Goal: Task Accomplishment & Management: Use online tool/utility

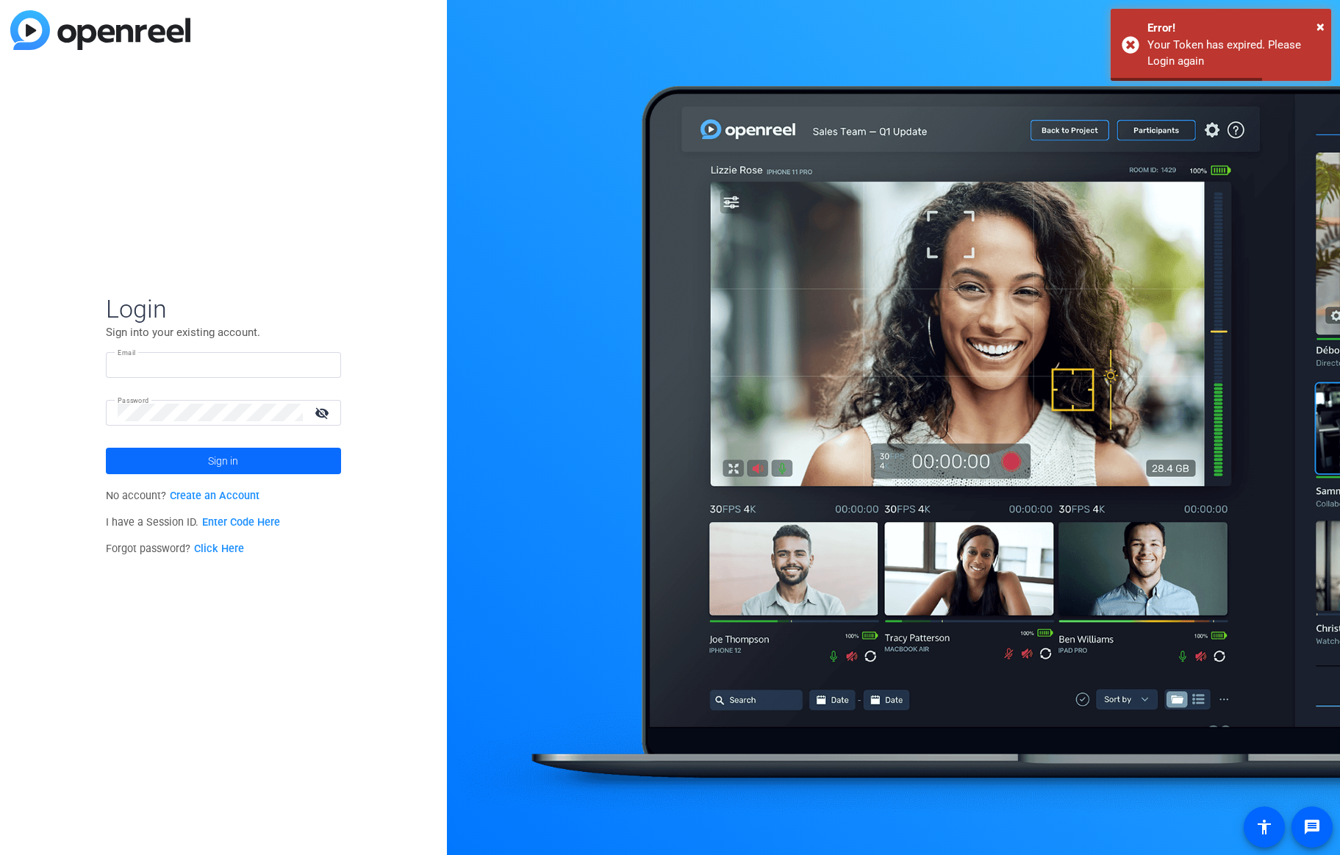
type input "[EMAIL_ADDRESS][DOMAIN_NAME]"
click at [240, 465] on span at bounding box center [223, 460] width 235 height 35
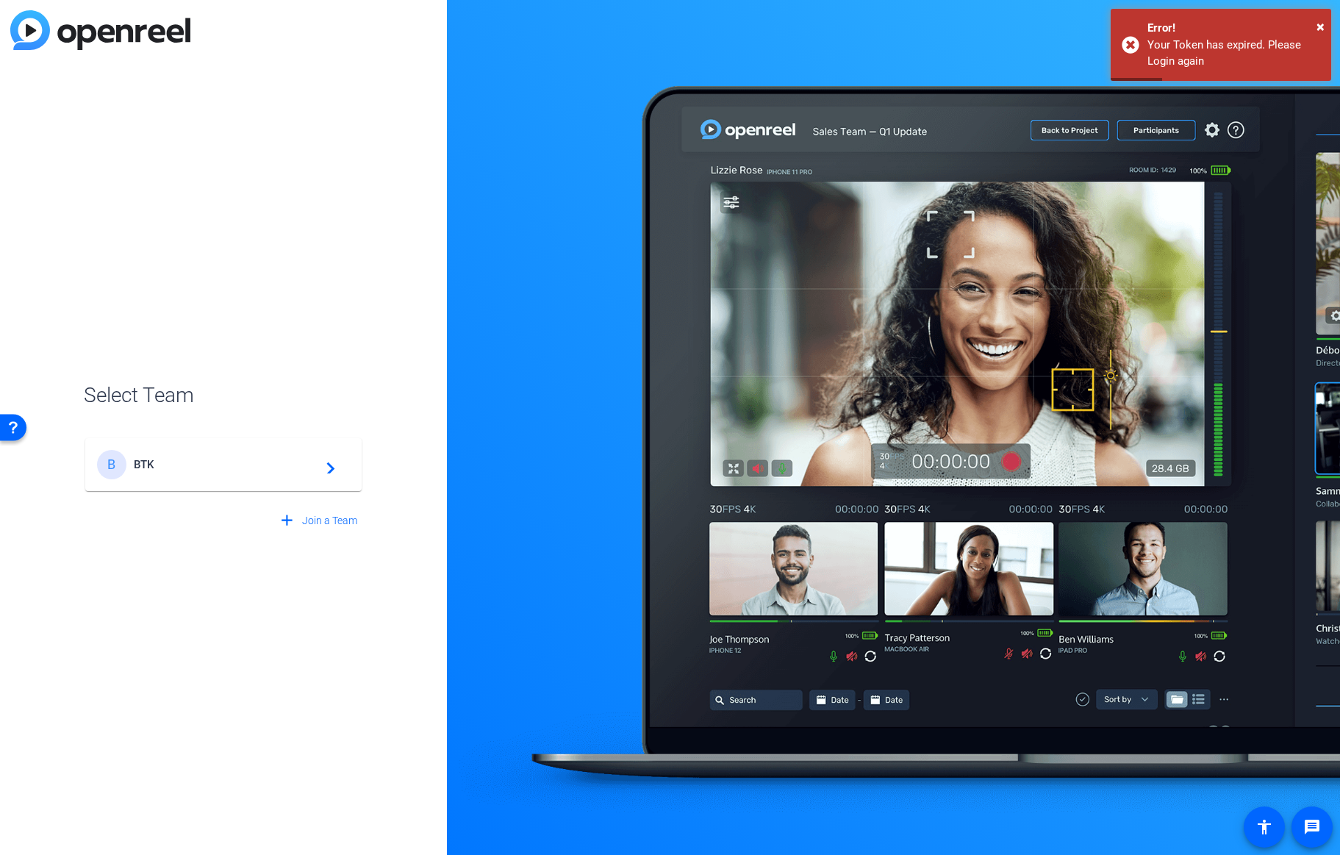
click at [222, 454] on div "B BTK navigate_next" at bounding box center [223, 464] width 253 height 29
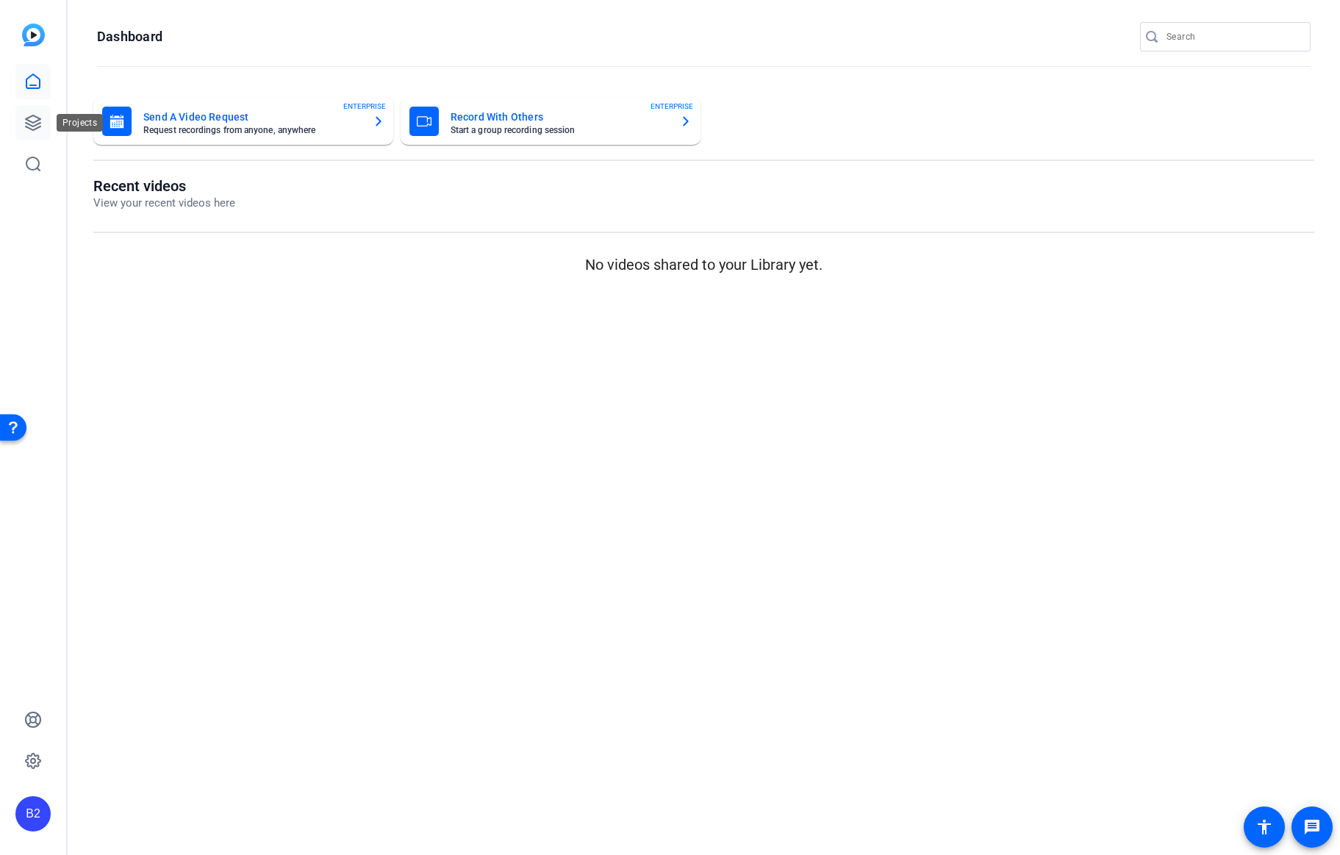
click at [33, 124] on icon at bounding box center [33, 123] width 18 height 18
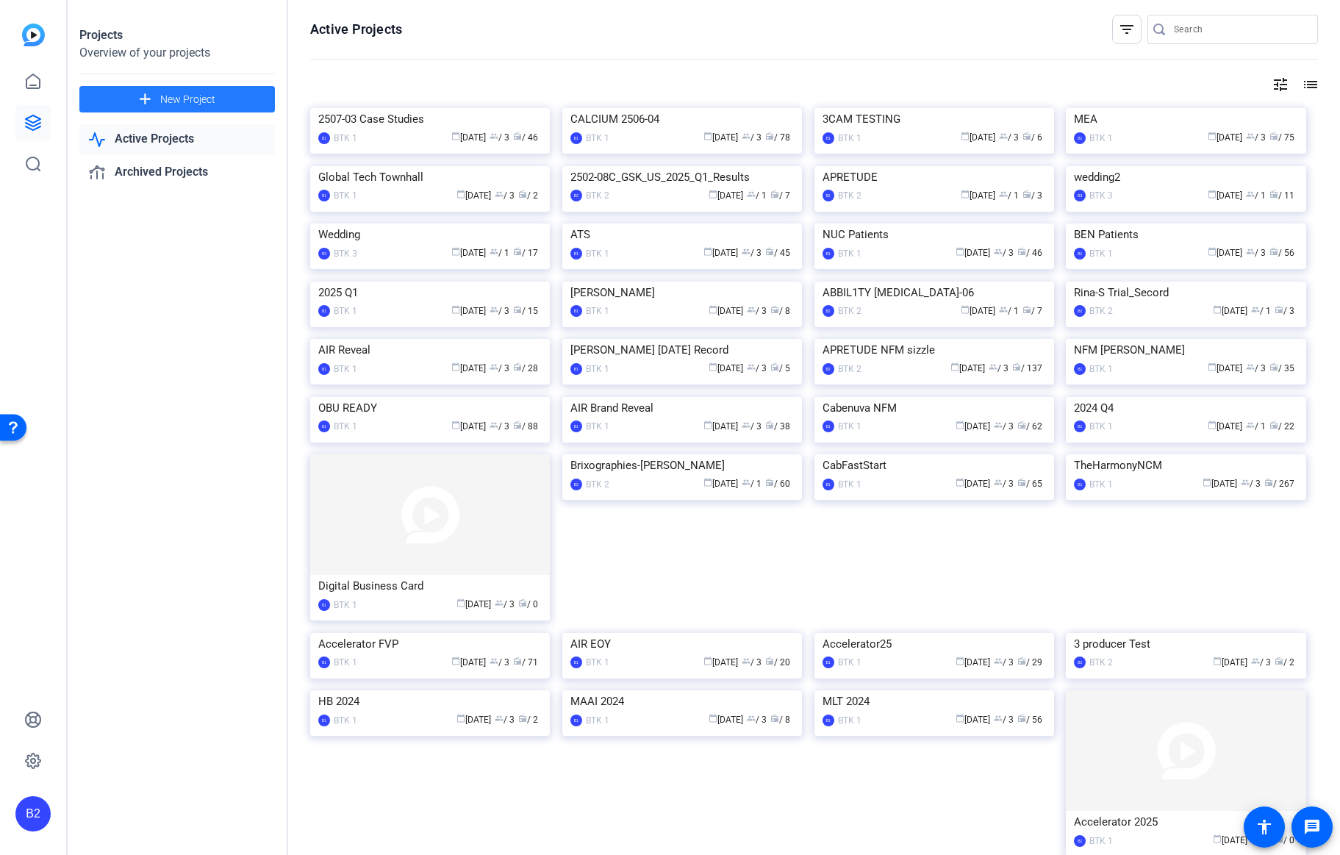
click at [221, 104] on span at bounding box center [177, 99] width 196 height 35
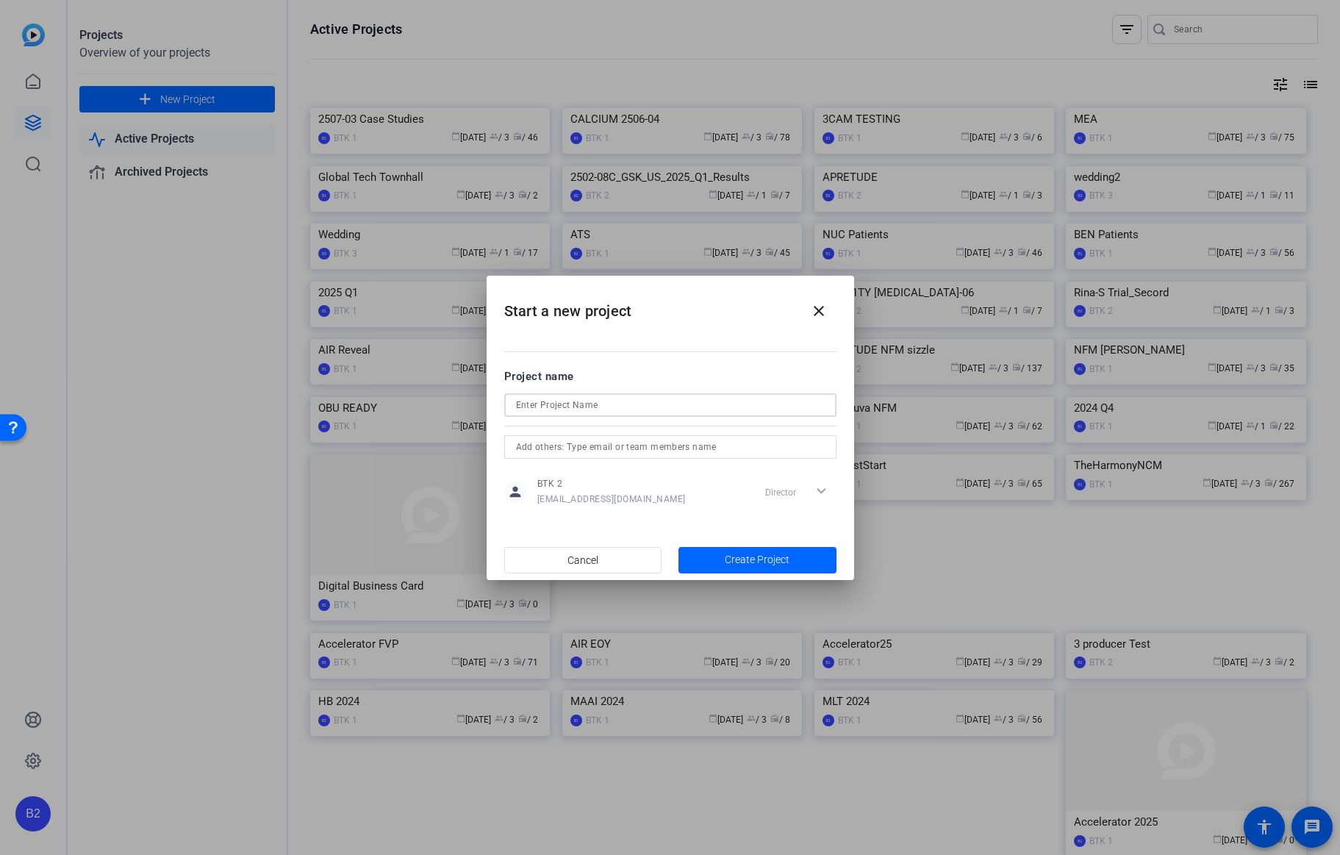
click at [585, 405] on input at bounding box center [670, 405] width 309 height 18
type input "[PERSON_NAME][MEDICAL_DATA]"
click at [642, 447] on input "text" at bounding box center [670, 447] width 309 height 18
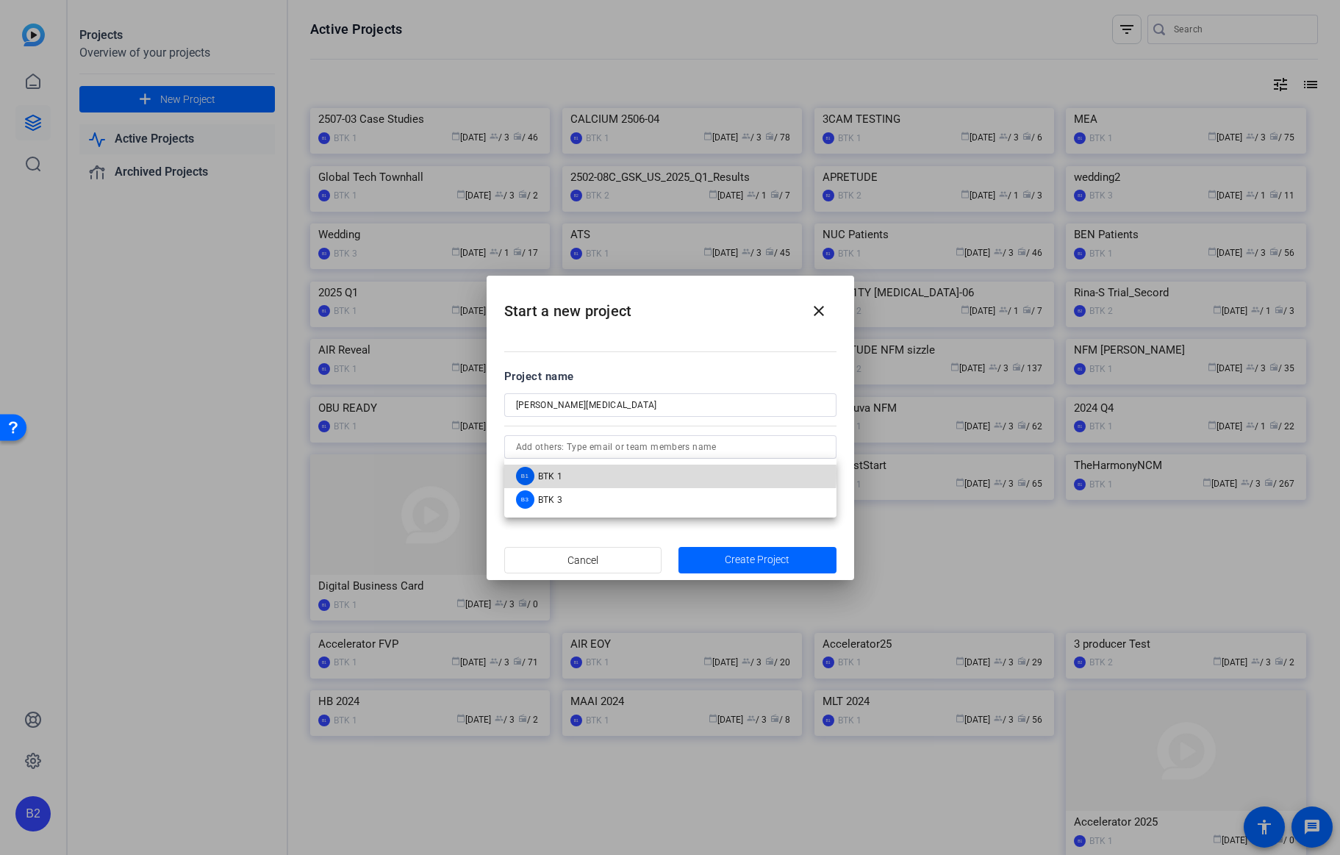
click at [630, 473] on mat-option "B1 BTK 1" at bounding box center [670, 477] width 332 height 24
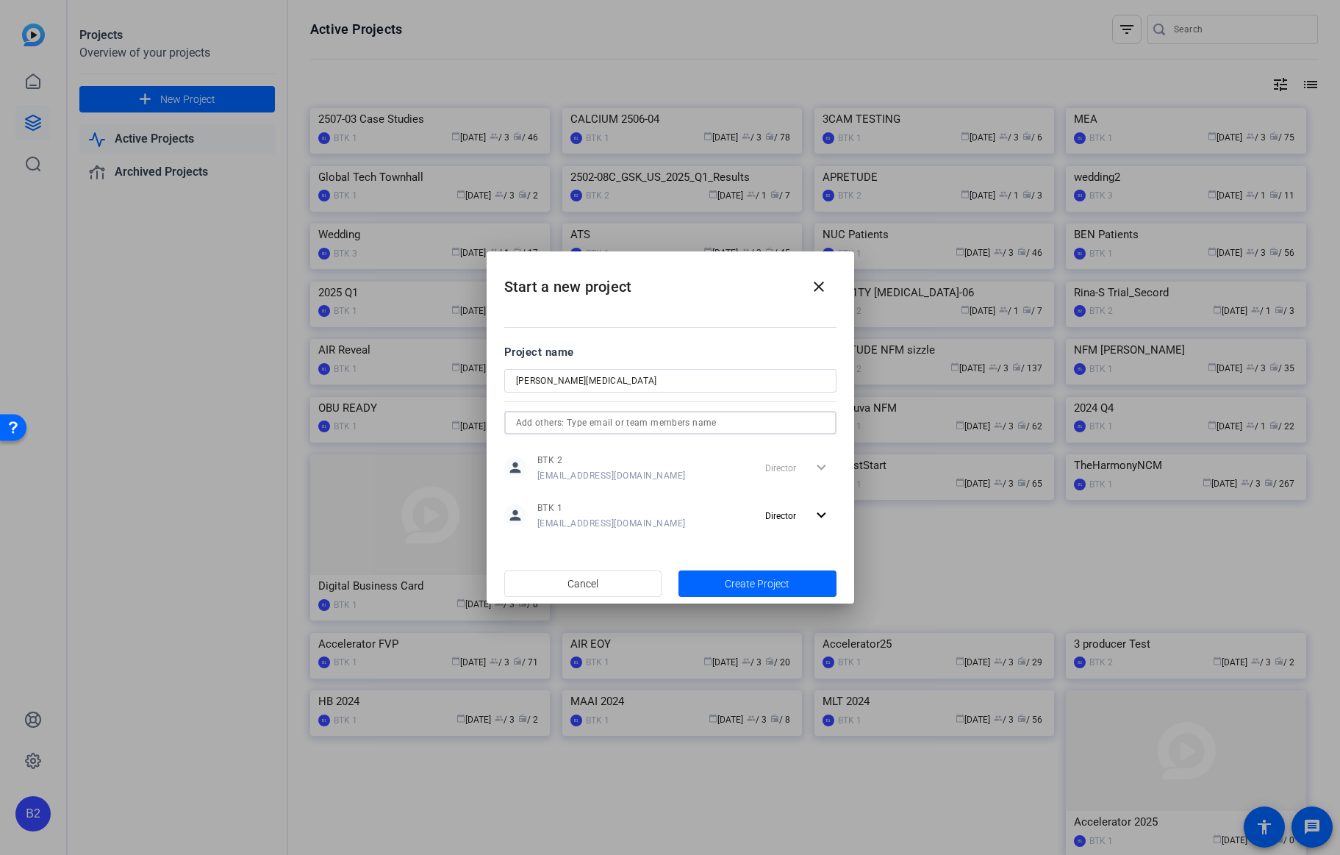
click at [608, 417] on input "text" at bounding box center [670, 423] width 309 height 18
click at [584, 457] on mat-option "B3 BTK 3" at bounding box center [670, 452] width 332 height 24
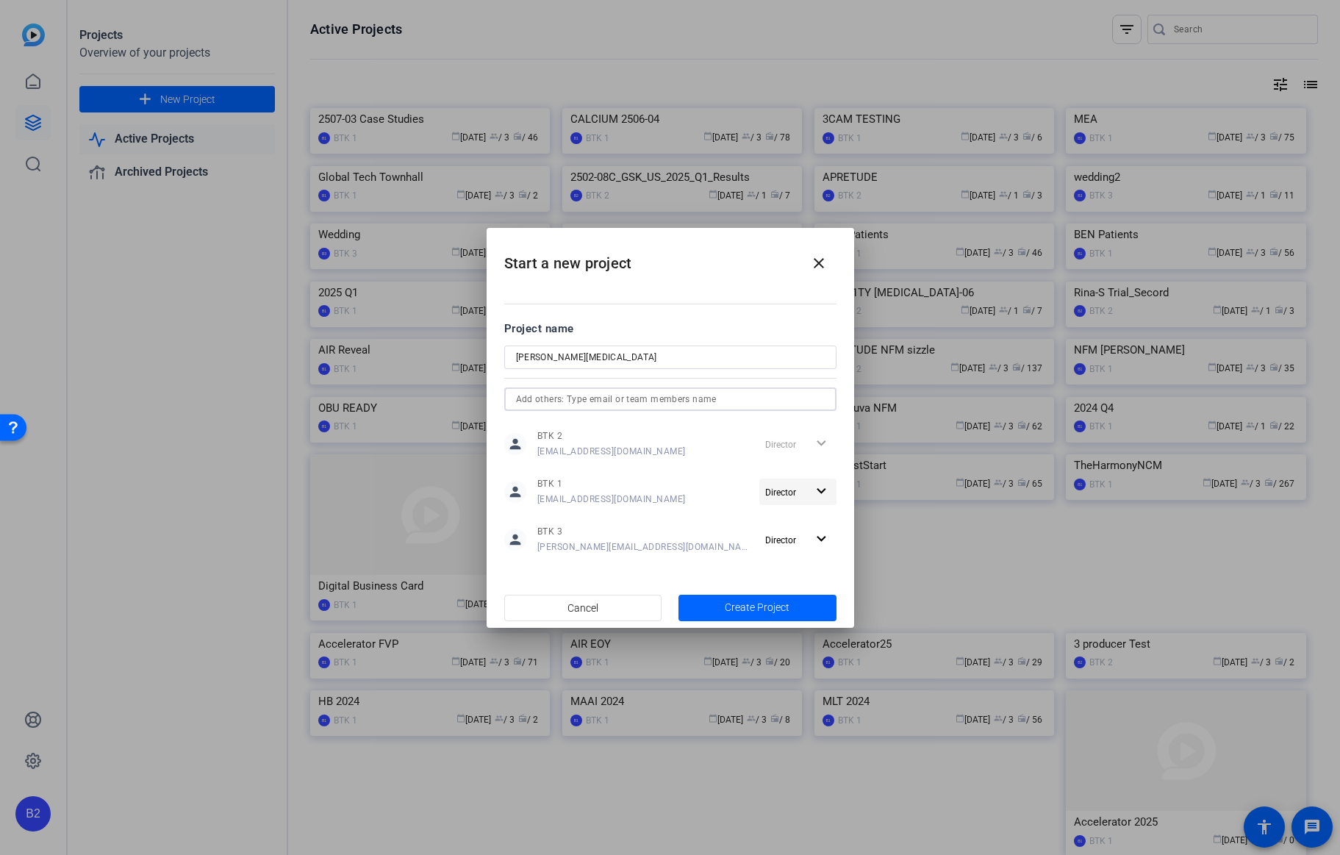
click at [820, 494] on mat-icon "expand_more" at bounding box center [821, 491] width 18 height 18
click at [815, 548] on span "Remove User" at bounding box center [798, 548] width 54 height 10
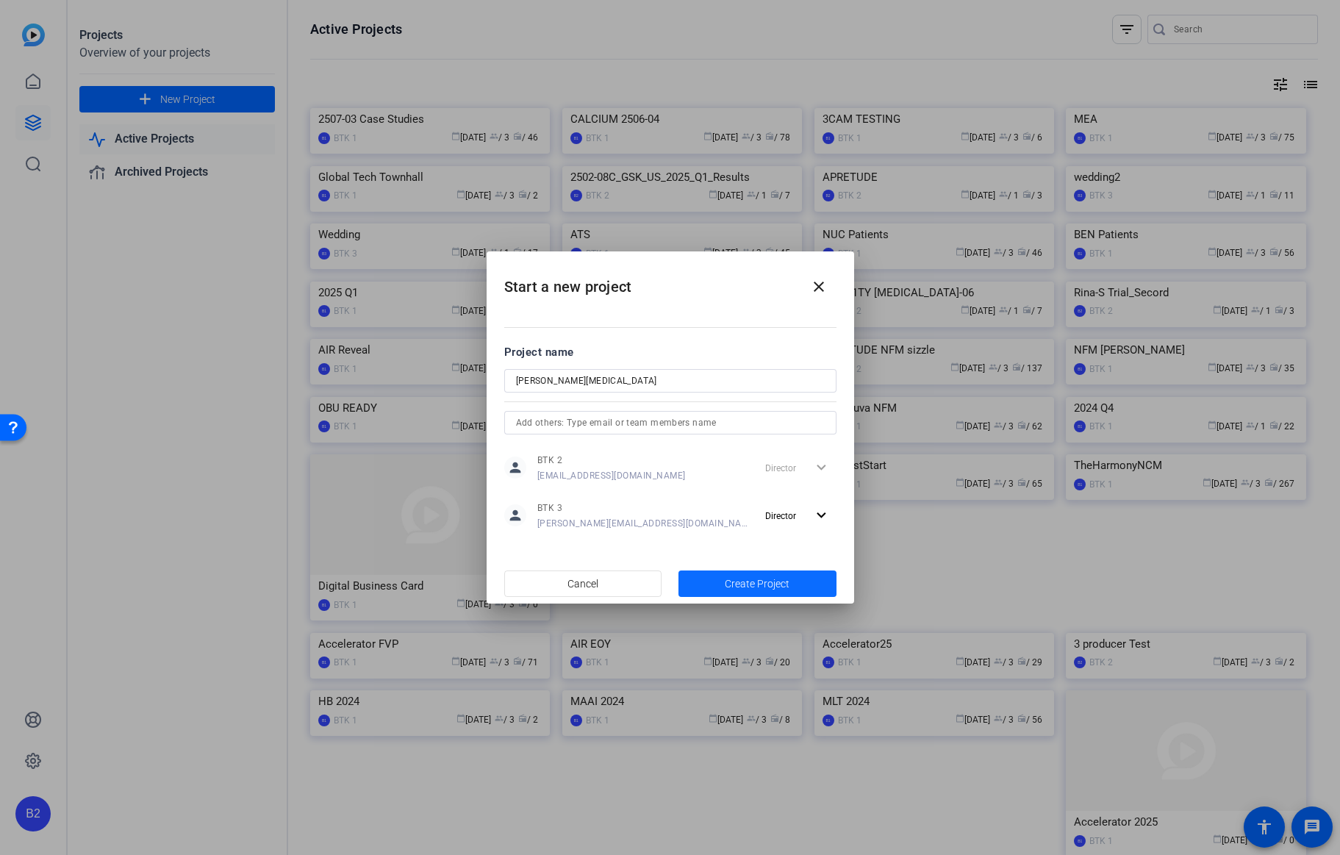
click at [779, 579] on span "Create Project" at bounding box center [757, 583] width 65 height 15
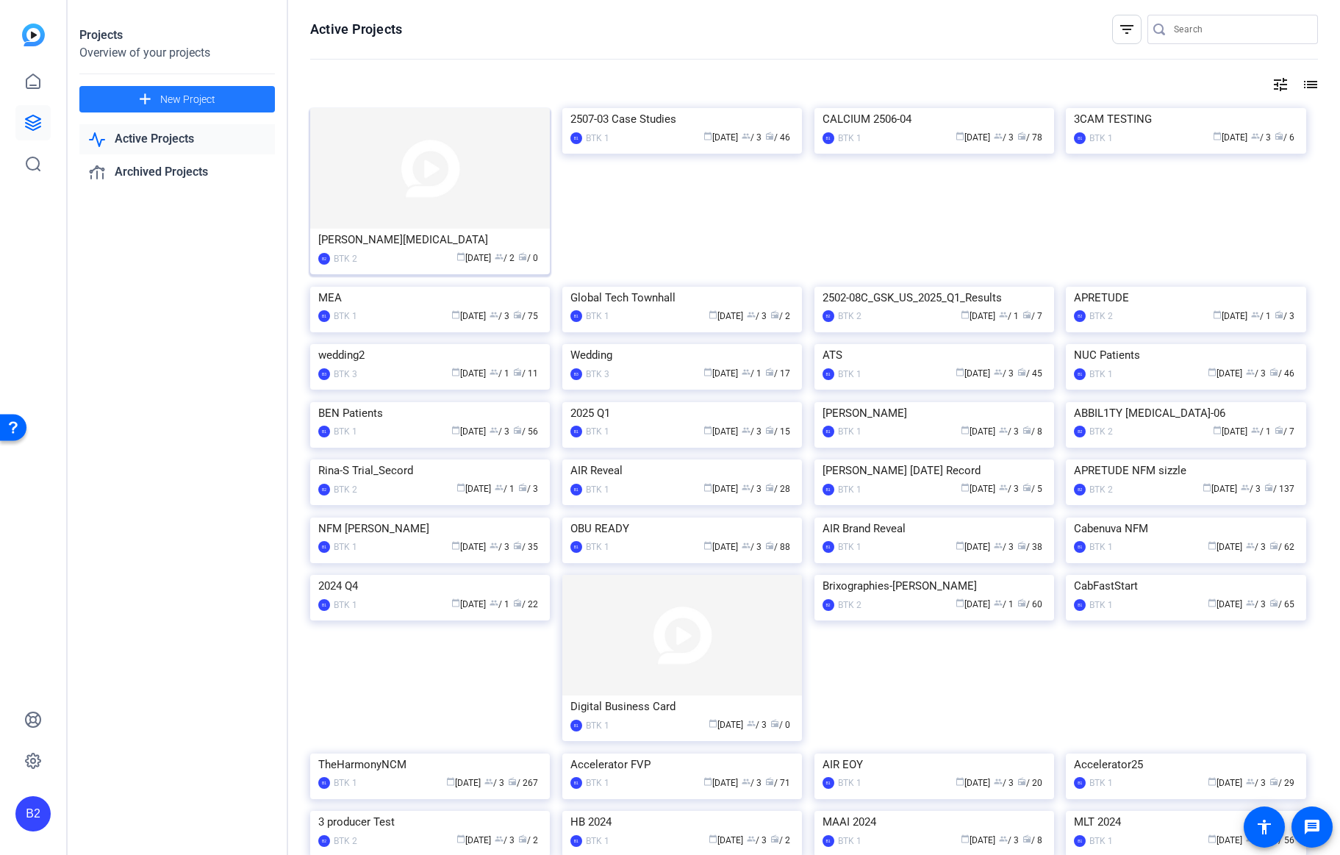
click at [437, 150] on img at bounding box center [430, 168] width 240 height 121
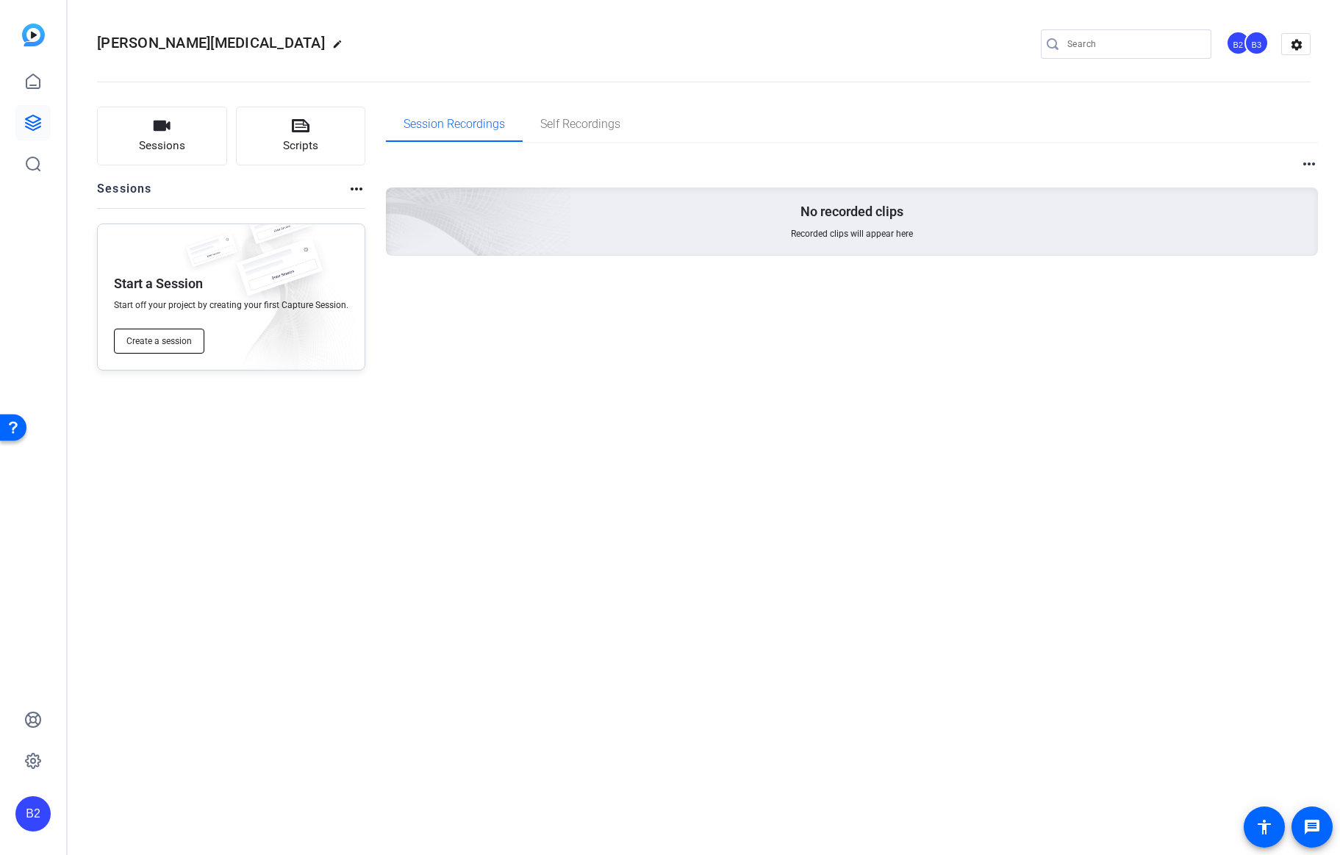
click at [168, 340] on span "Create a session" at bounding box center [158, 341] width 65 height 12
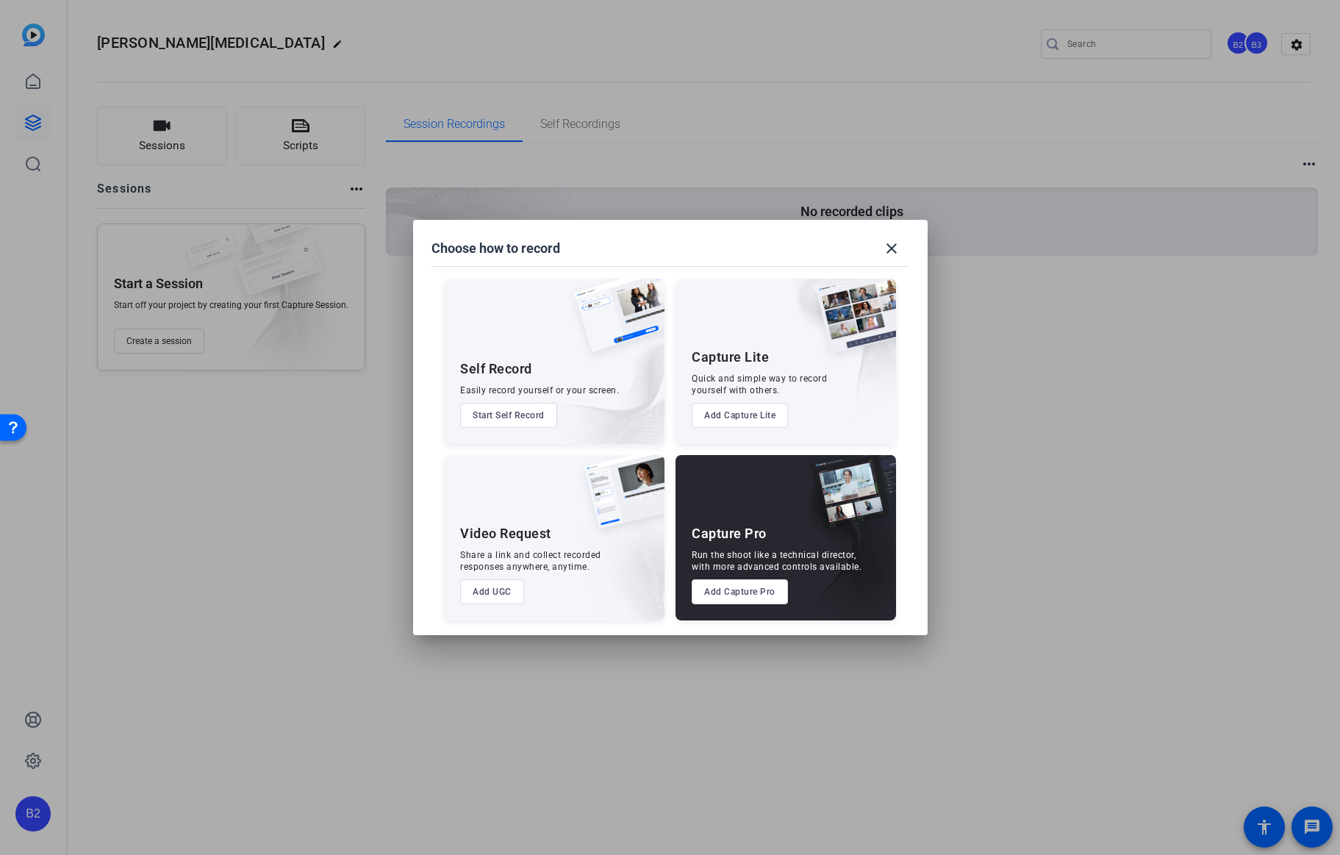
click at [763, 594] on button "Add Capture Pro" at bounding box center [740, 591] width 96 height 25
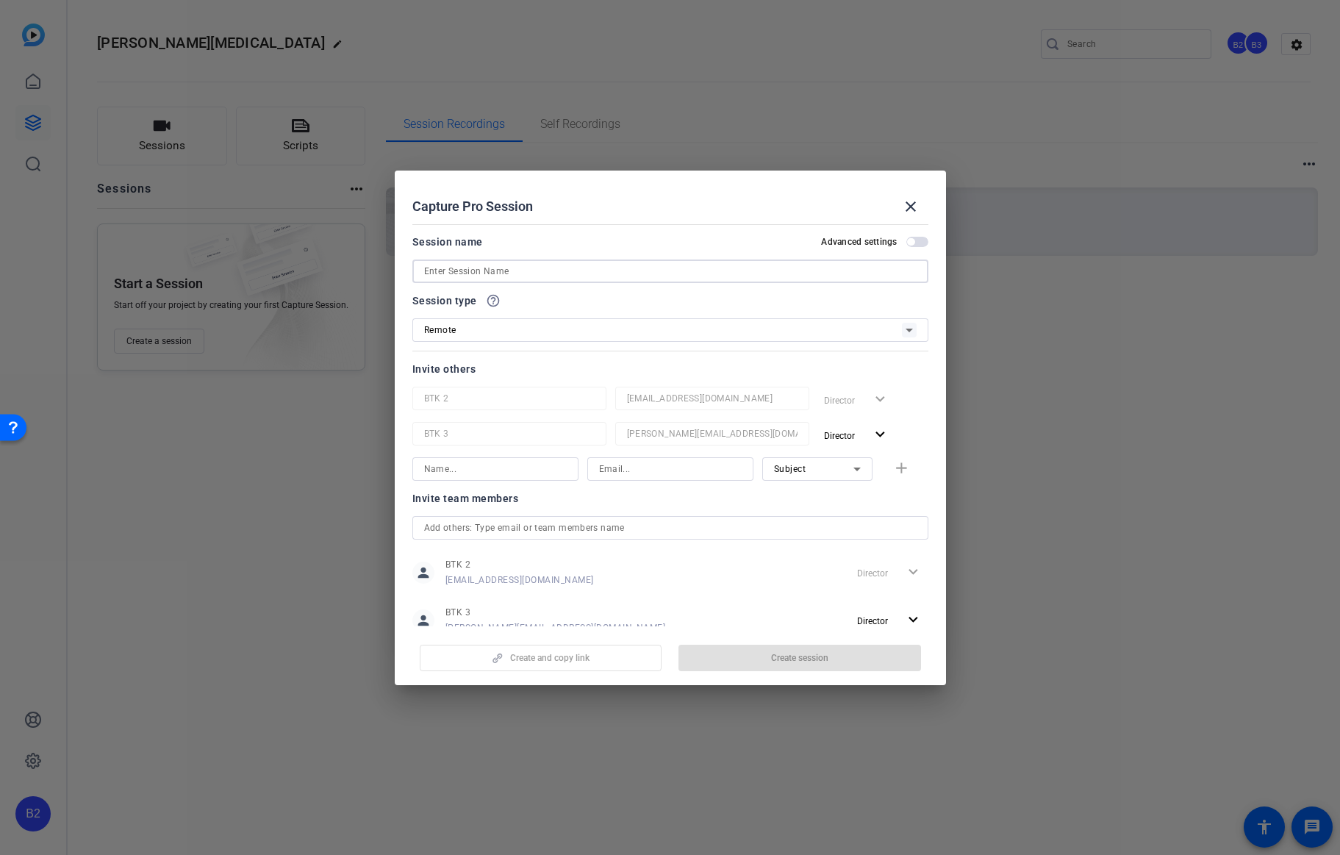
click at [575, 271] on input at bounding box center [670, 271] width 493 height 18
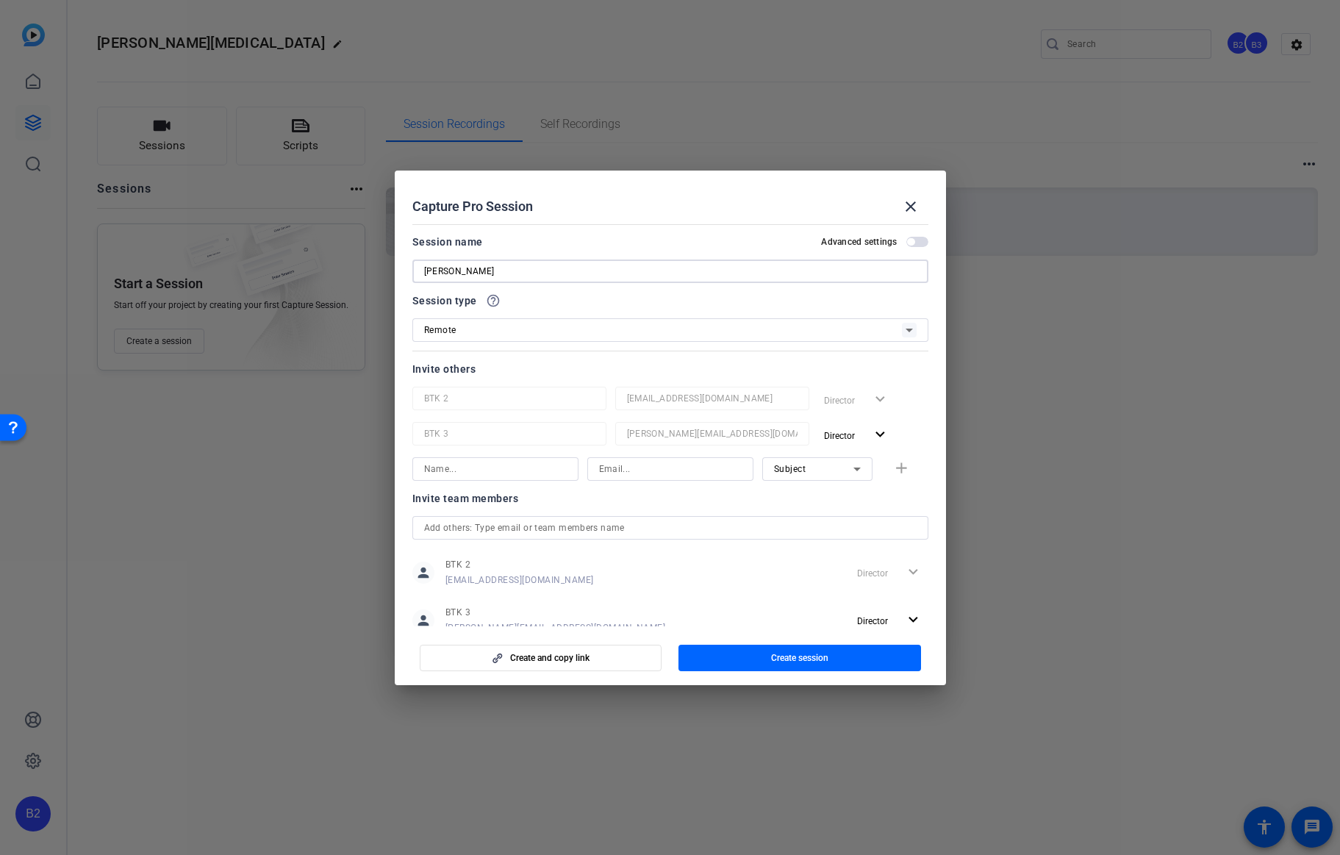
type input "[PERSON_NAME]"
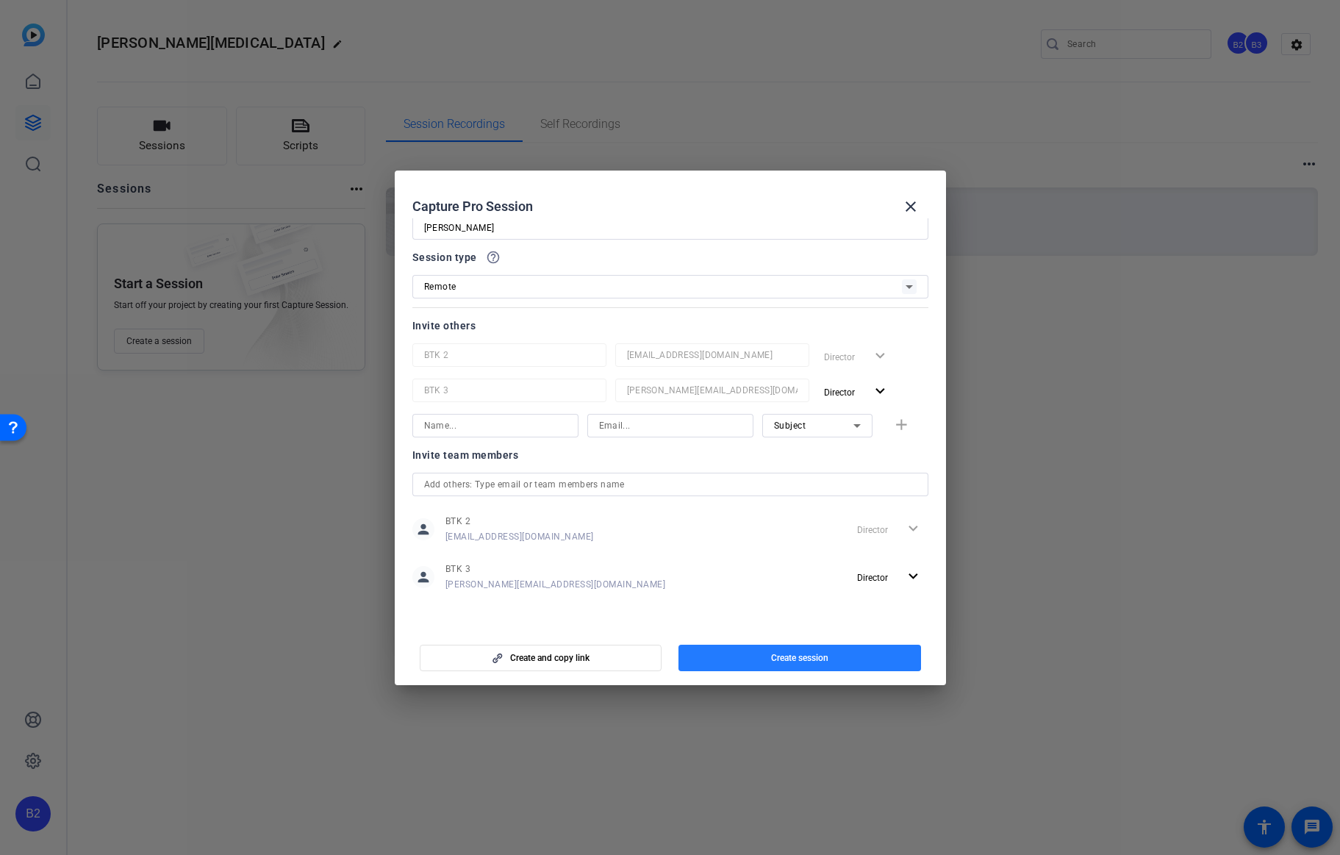
click at [800, 655] on span "Create session" at bounding box center [799, 658] width 57 height 12
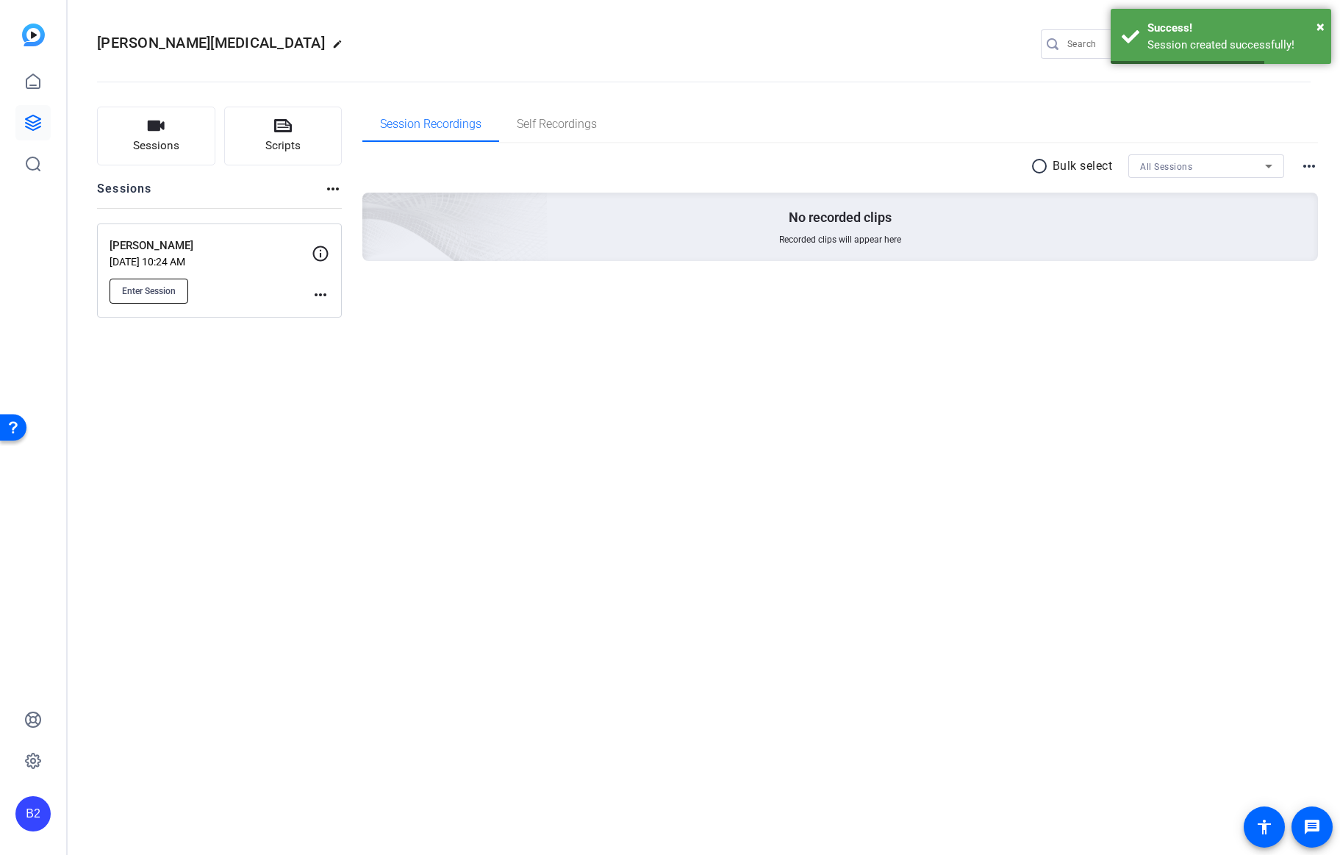
click at [165, 290] on span "Enter Session" at bounding box center [149, 291] width 54 height 12
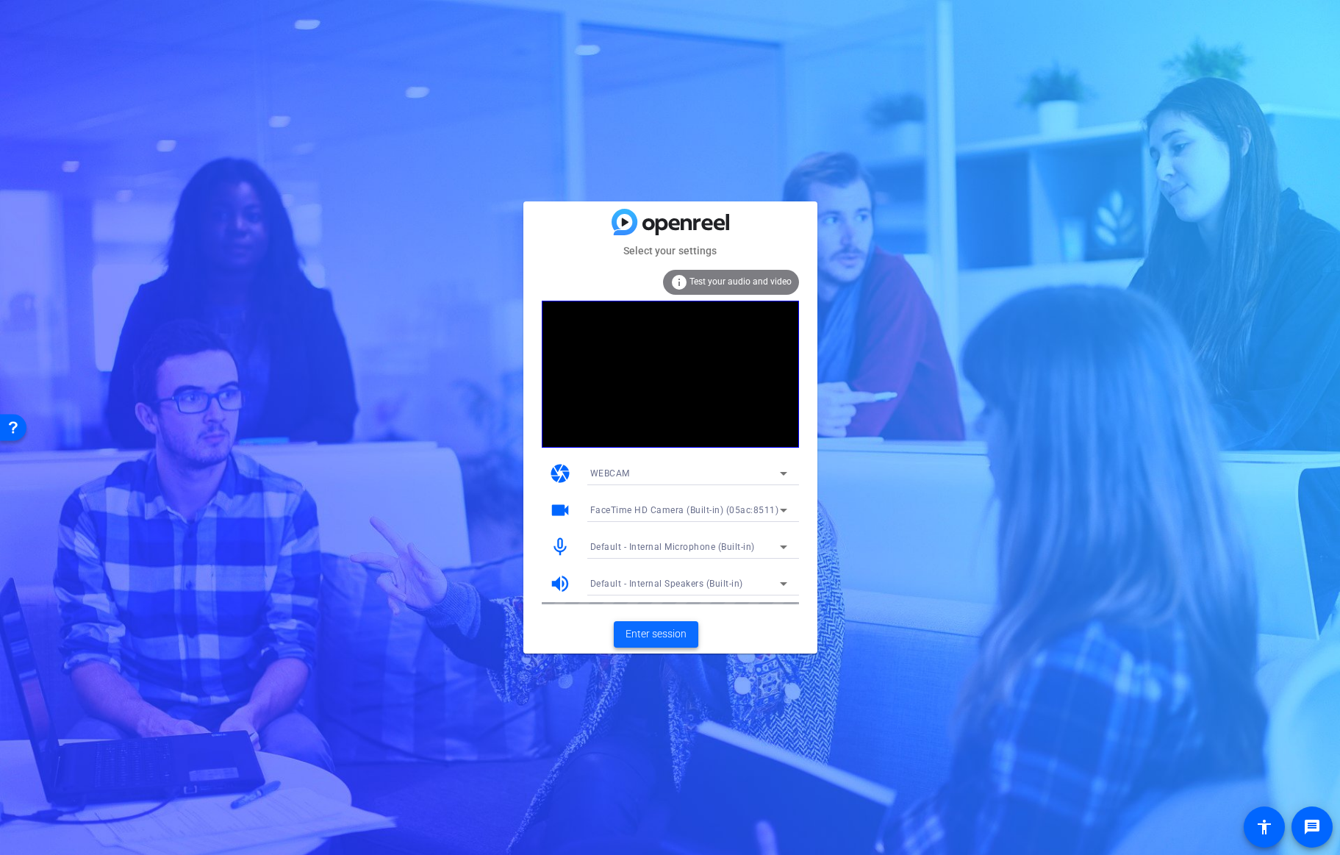
click at [676, 637] on span "Enter session" at bounding box center [656, 633] width 61 height 15
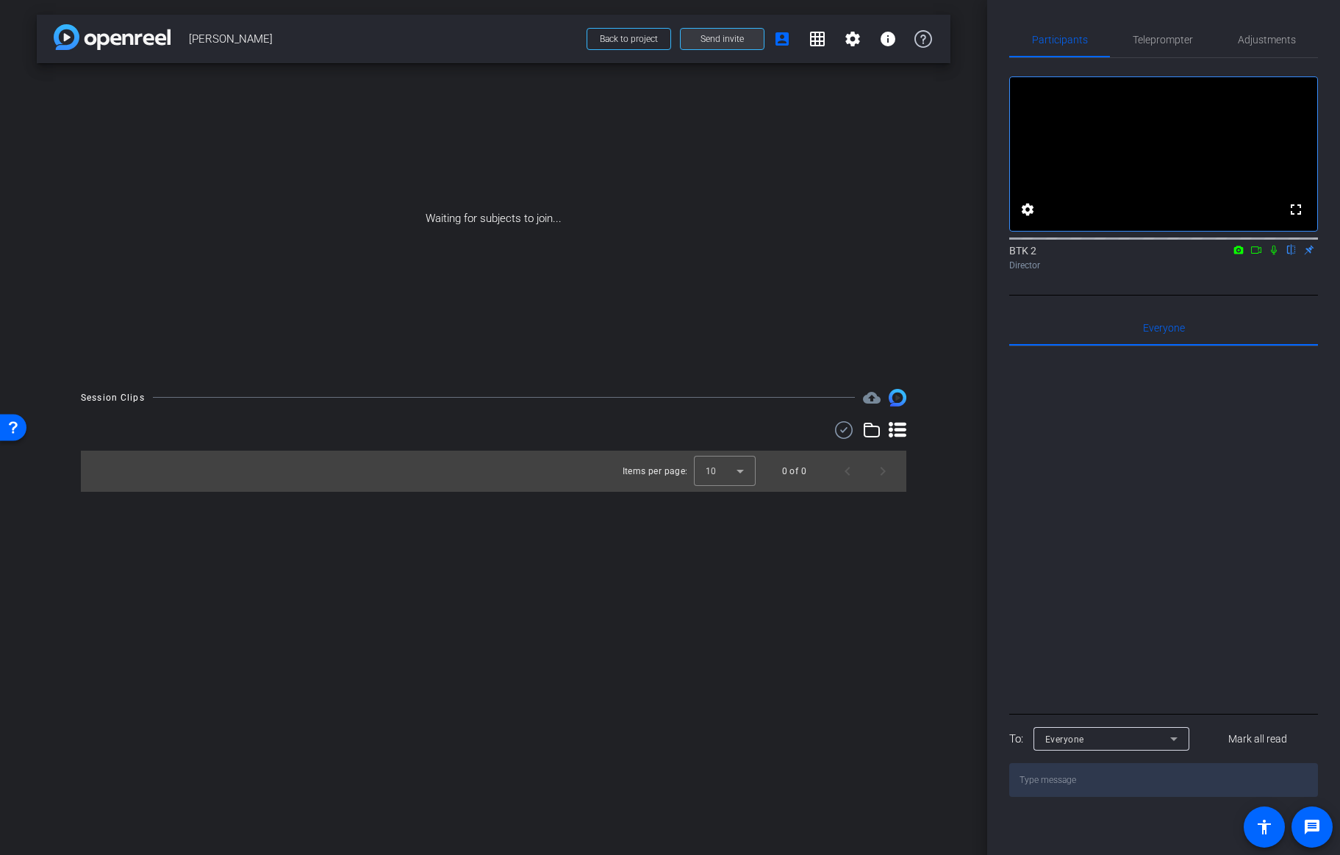
click at [736, 43] on span "Send invite" at bounding box center [722, 39] width 43 height 12
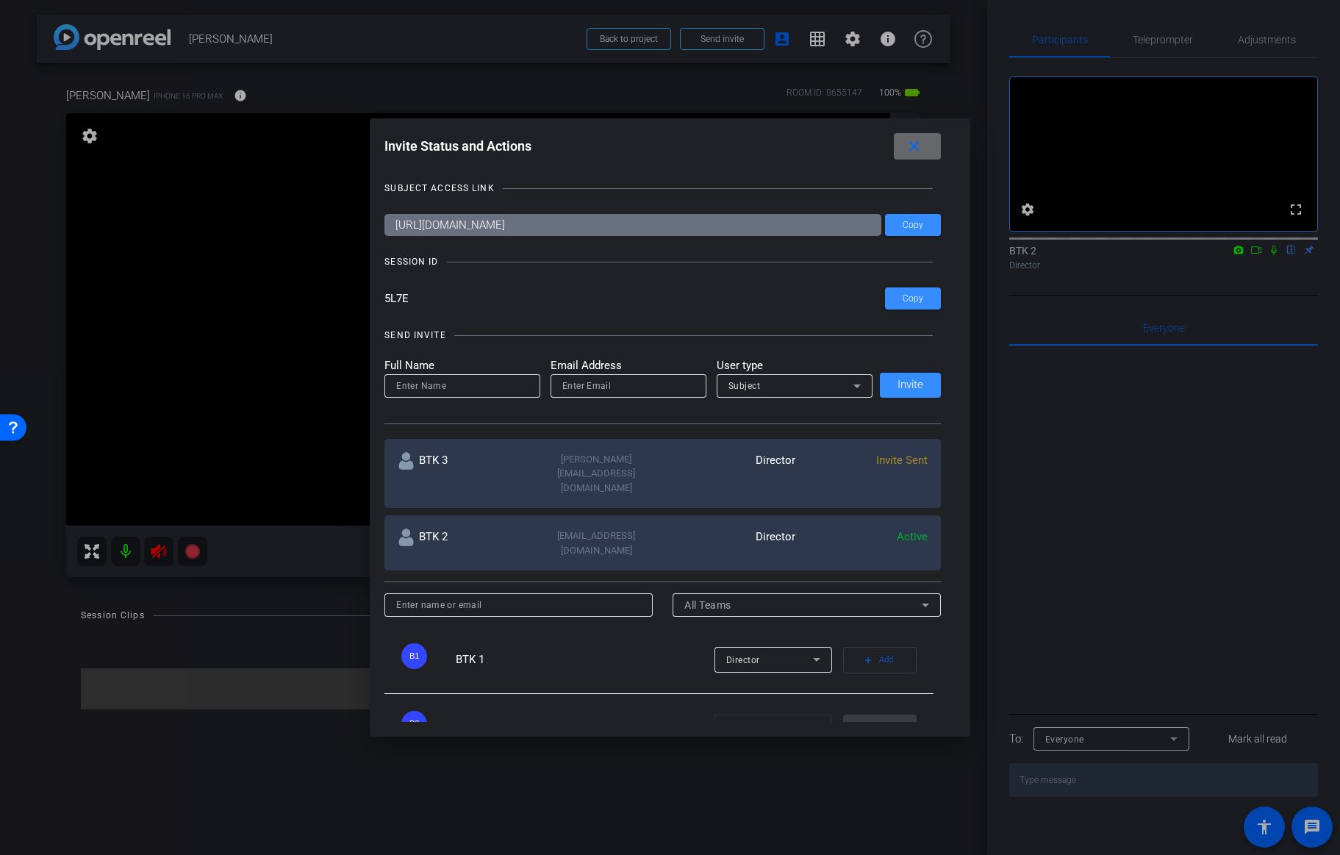
click at [910, 150] on mat-icon "close" at bounding box center [914, 146] width 18 height 18
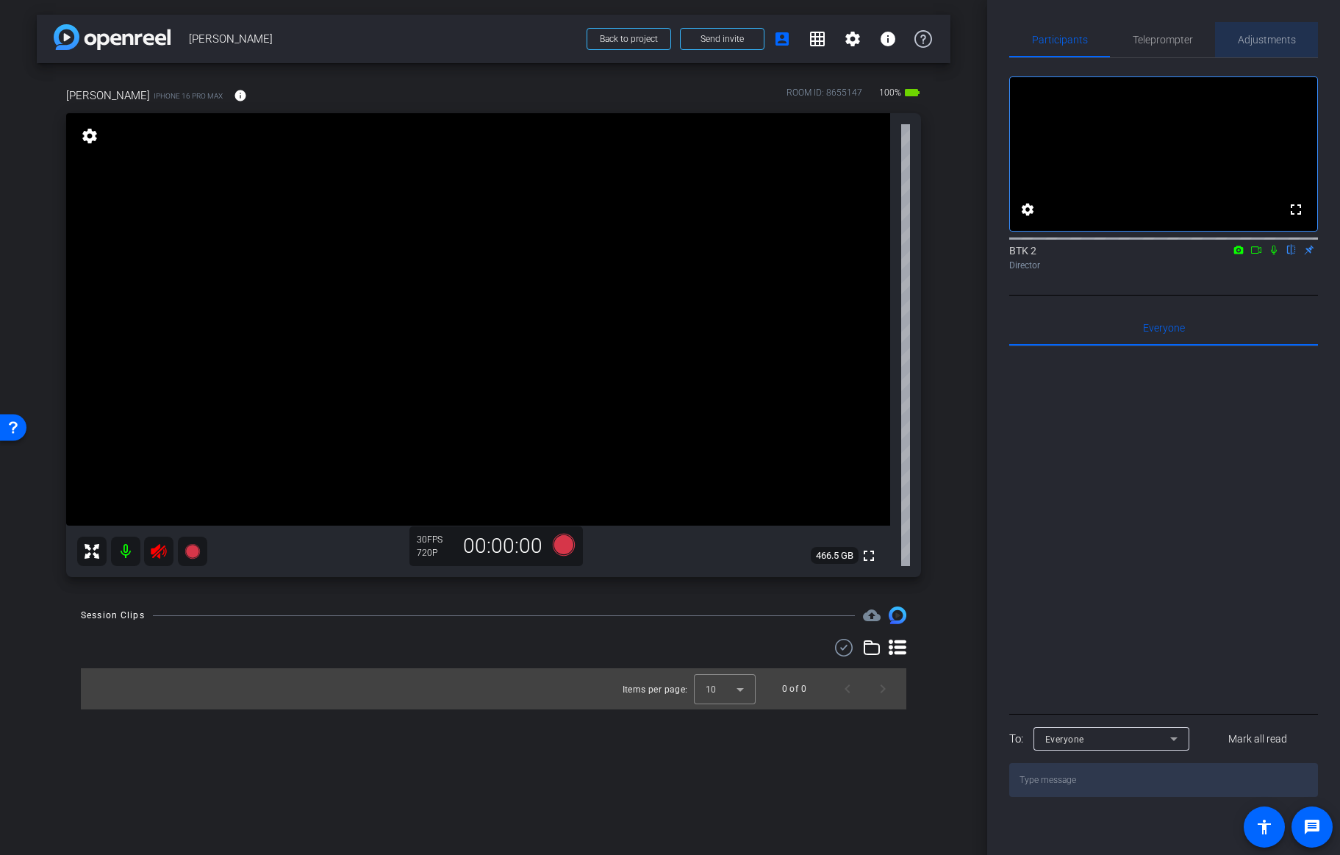
drag, startPoint x: 1273, startPoint y: 38, endPoint x: 1273, endPoint y: 51, distance: 13.3
click at [1273, 38] on span "Adjustments" at bounding box center [1267, 40] width 58 height 10
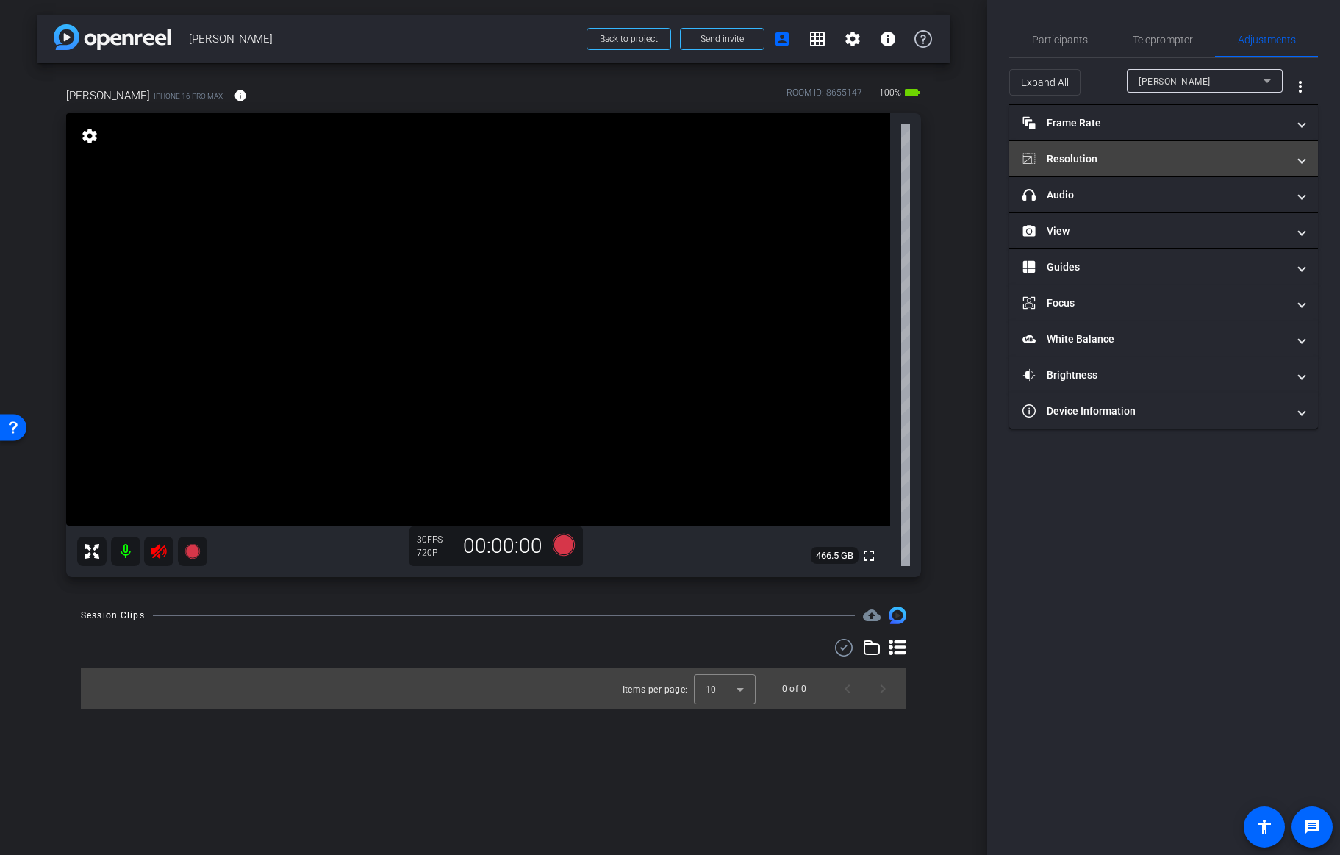
click at [1127, 162] on mat-panel-title "Resolution" at bounding box center [1155, 158] width 265 height 15
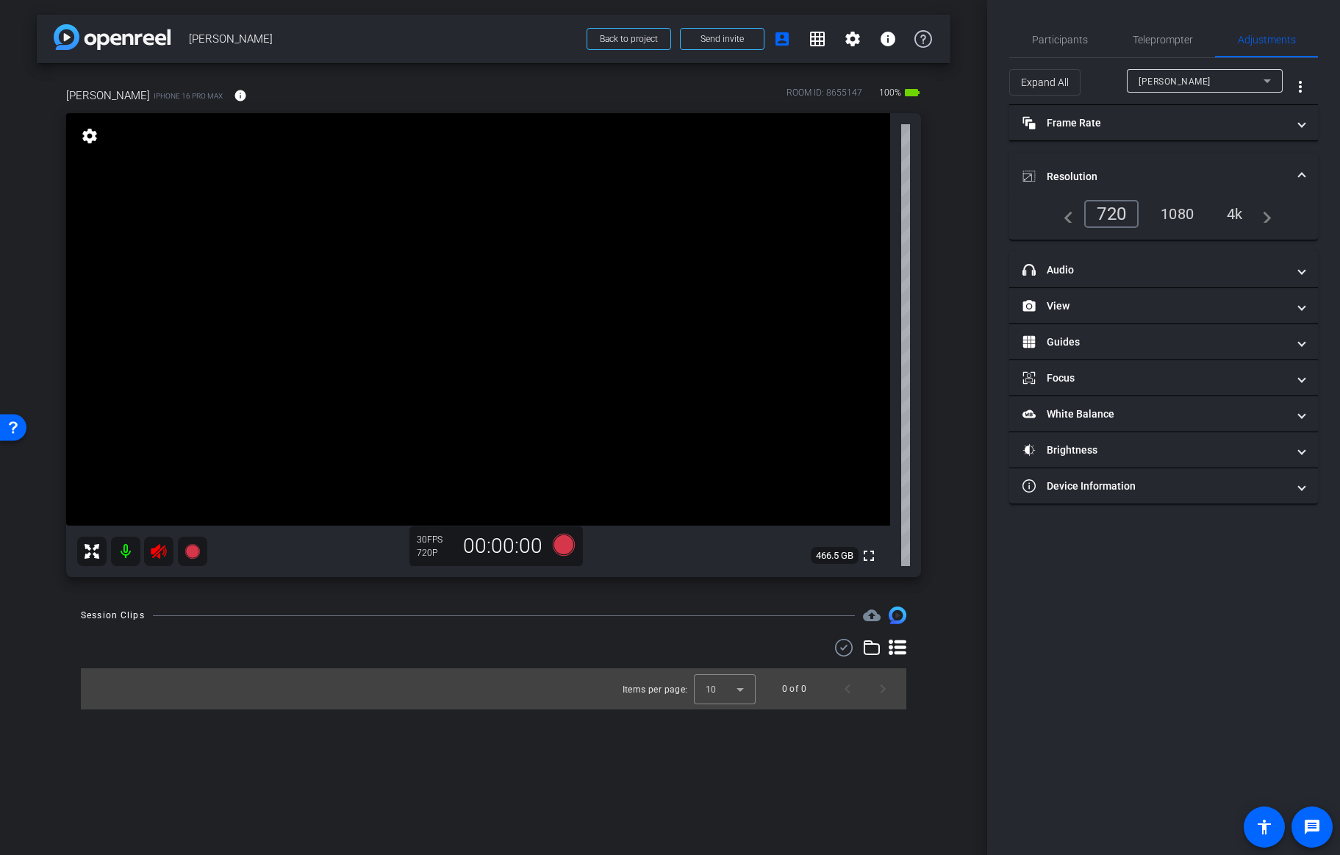
click at [1236, 220] on div "4k" at bounding box center [1235, 213] width 38 height 25
click at [1126, 118] on mat-panel-title "Frame Rate Frame Rate" at bounding box center [1155, 122] width 265 height 15
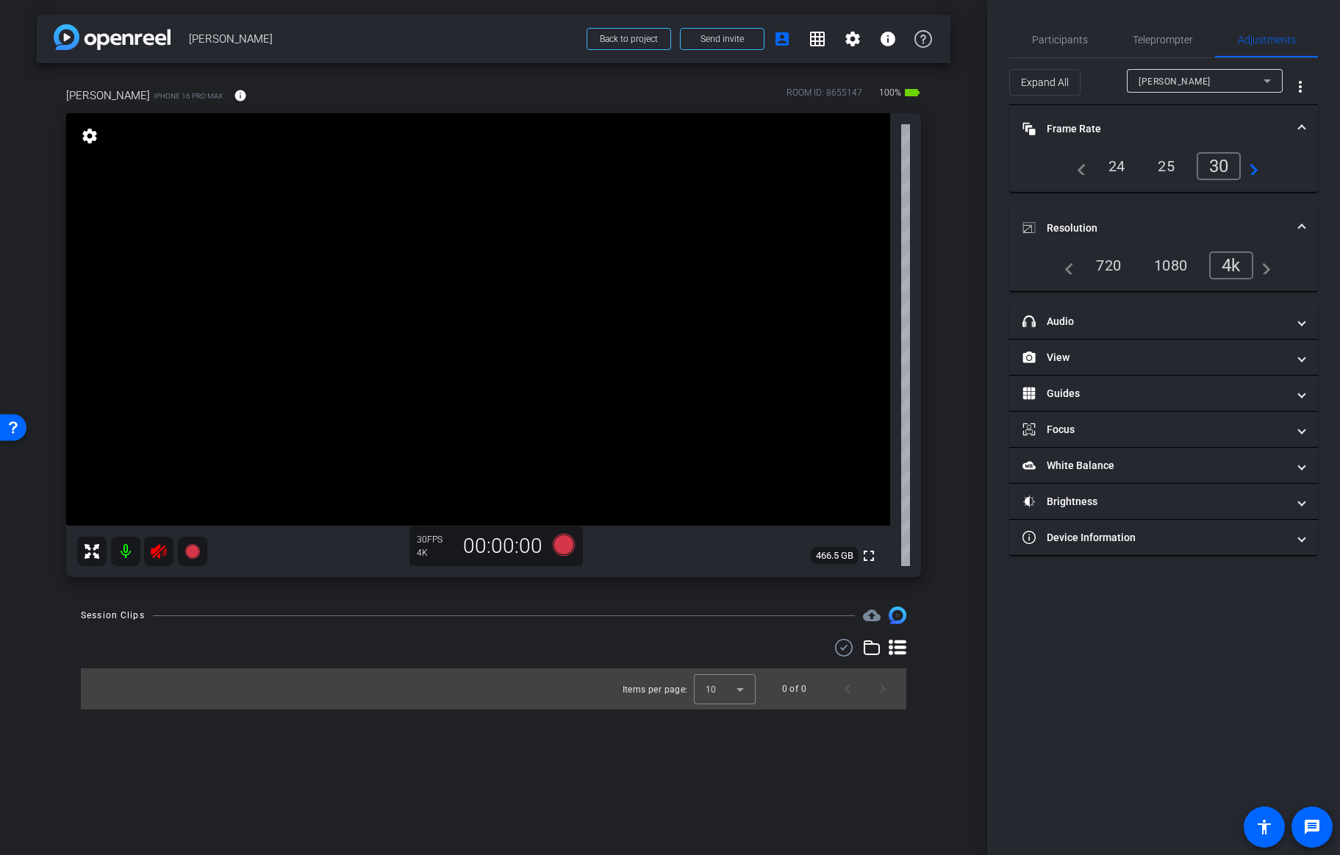
click at [1122, 182] on div "navigate_before 24 25 30 navigate_next" at bounding box center [1163, 172] width 309 height 40
click at [1114, 165] on div "24" at bounding box center [1117, 166] width 39 height 25
click at [1219, 78] on div "[PERSON_NAME]" at bounding box center [1201, 81] width 125 height 18
